Goal: Task Accomplishment & Management: Use online tool/utility

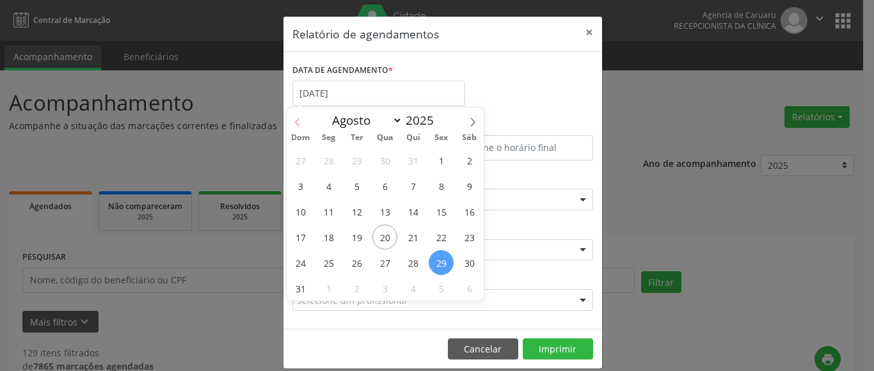
click at [300, 125] on icon at bounding box center [297, 122] width 9 height 9
select select "5"
click at [445, 237] on span "27" at bounding box center [441, 237] width 25 height 25
type input "[DATE]"
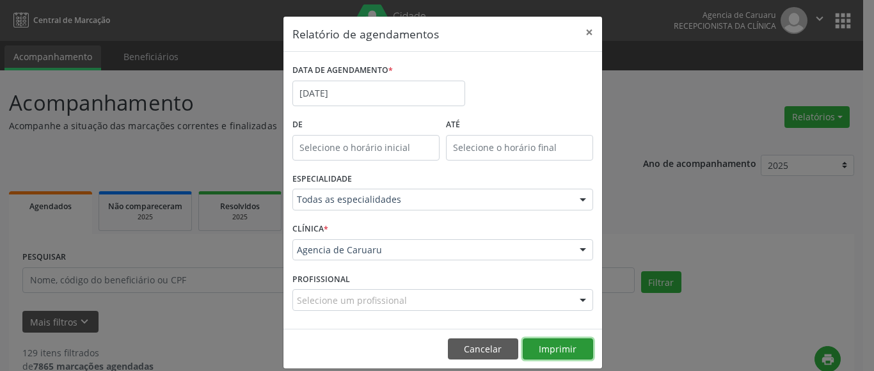
click at [558, 350] on button "Imprimir" at bounding box center [558, 350] width 70 height 22
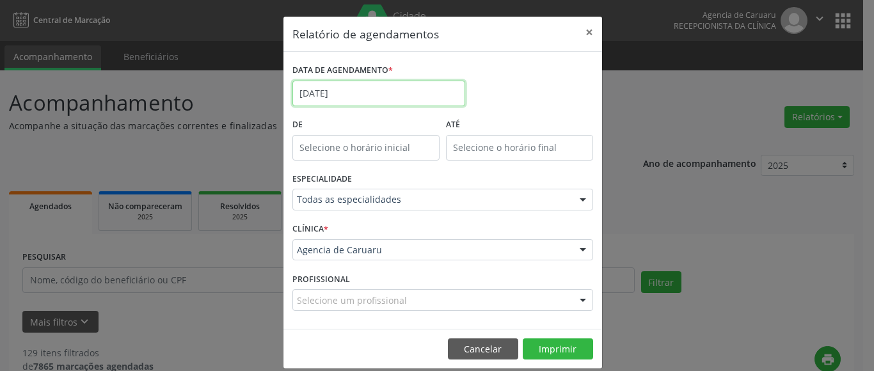
click at [344, 93] on input "[DATE]" at bounding box center [379, 94] width 173 height 26
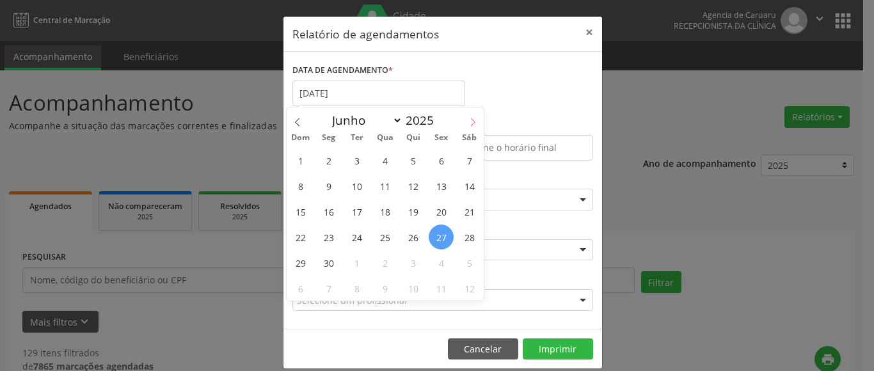
click at [469, 122] on icon at bounding box center [473, 122] width 9 height 9
select select "6"
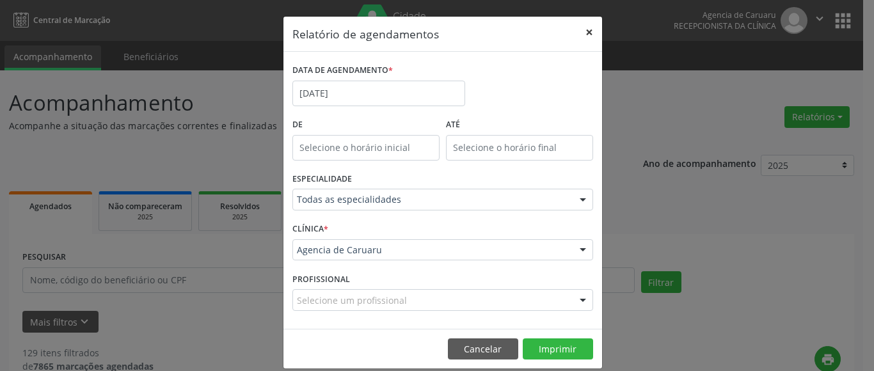
click at [583, 33] on button "×" at bounding box center [590, 32] width 26 height 31
